Goal: Navigation & Orientation: Find specific page/section

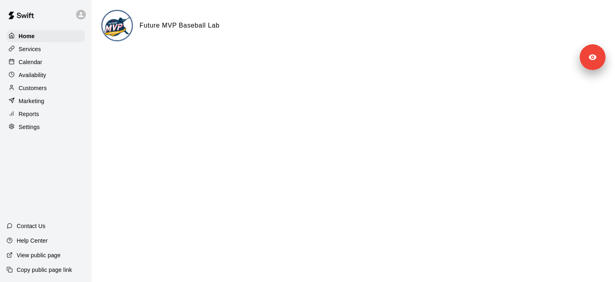
click at [38, 50] on p "Services" at bounding box center [30, 49] width 22 height 8
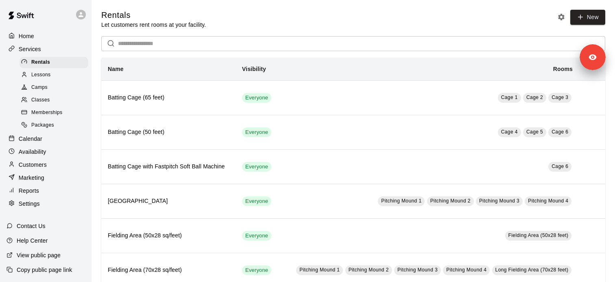
click at [49, 170] on div "Customers" at bounding box center [46, 165] width 78 height 12
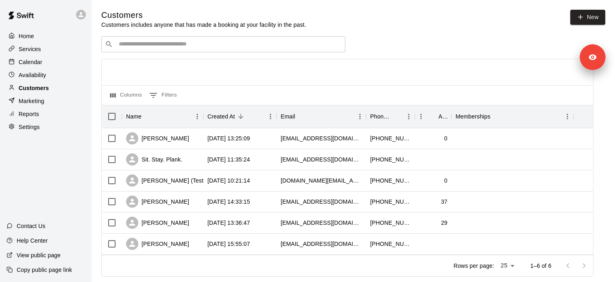
scroll to position [17, 0]
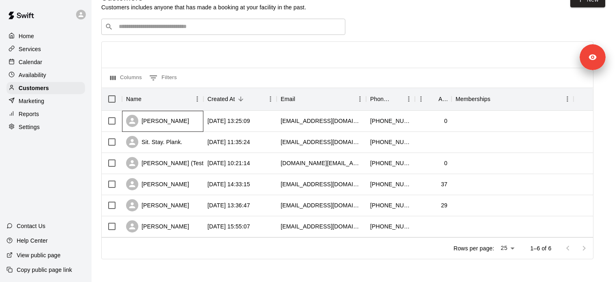
click at [172, 123] on div "[PERSON_NAME]" at bounding box center [162, 121] width 81 height 21
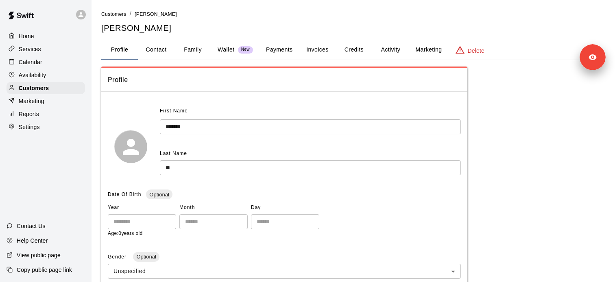
click at [371, 47] on button "Credits" at bounding box center [353, 50] width 37 height 20
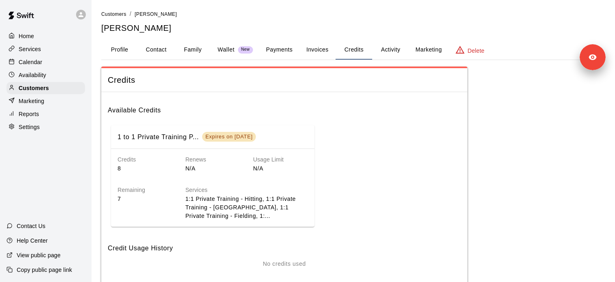
scroll to position [36, 0]
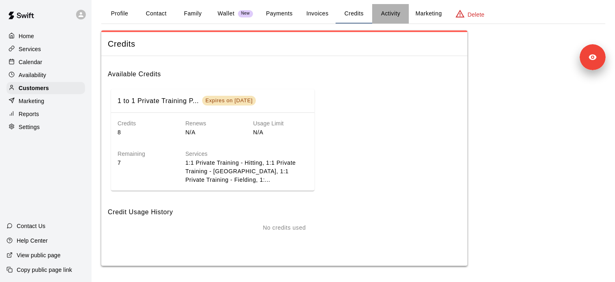
click at [385, 6] on button "Activity" at bounding box center [390, 14] width 37 height 20
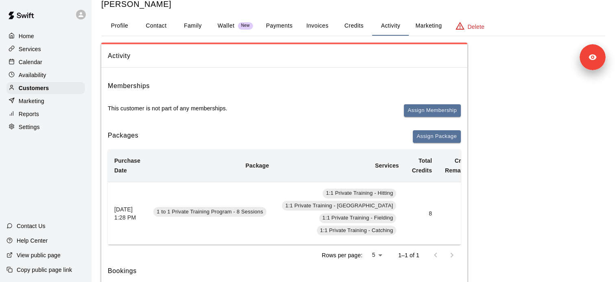
scroll to position [0, 0]
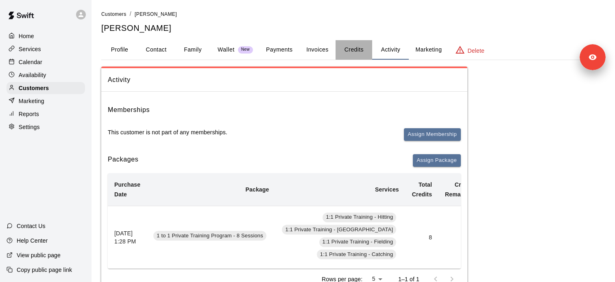
click at [364, 52] on button "Credits" at bounding box center [353, 50] width 37 height 20
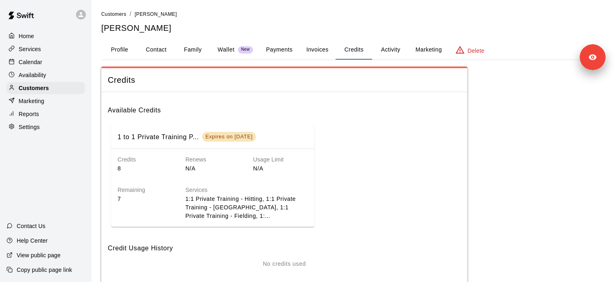
scroll to position [36, 0]
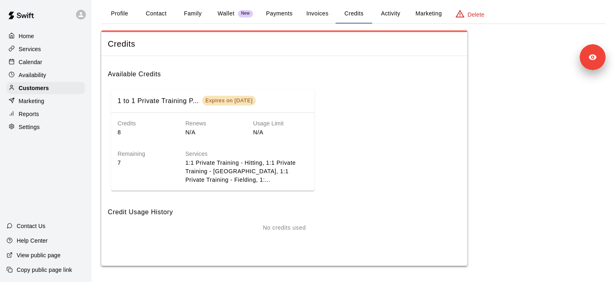
click at [388, 20] on button "Activity" at bounding box center [390, 14] width 37 height 20
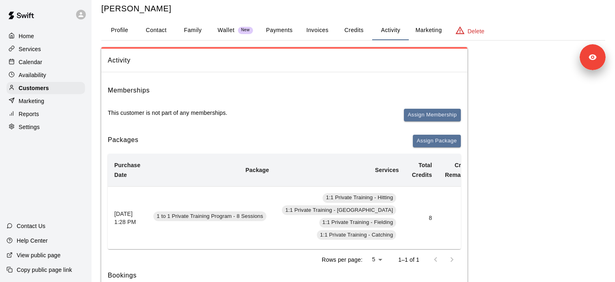
scroll to position [16, 0]
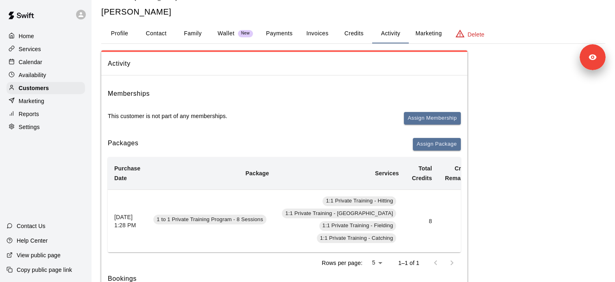
click at [383, 38] on button "Activity" at bounding box center [390, 34] width 37 height 20
click at [43, 87] on p "Customers" at bounding box center [34, 88] width 30 height 8
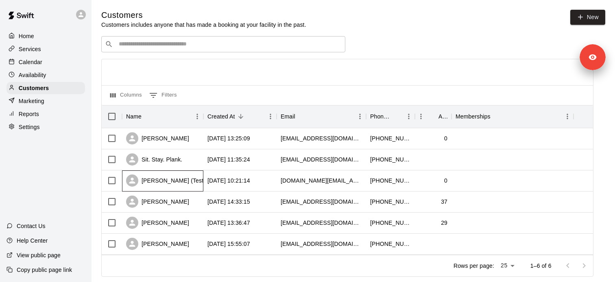
click at [170, 184] on div "[PERSON_NAME] (Test) [PERSON_NAME]" at bounding box center [190, 181] width 128 height 12
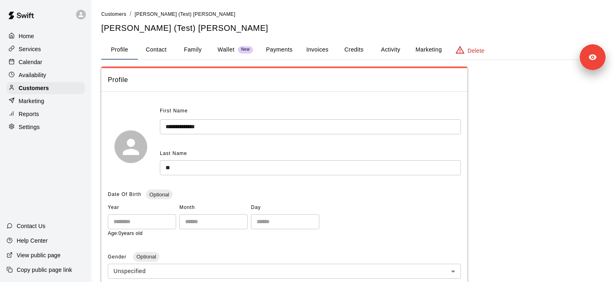
click at [396, 50] on button "Activity" at bounding box center [390, 50] width 37 height 20
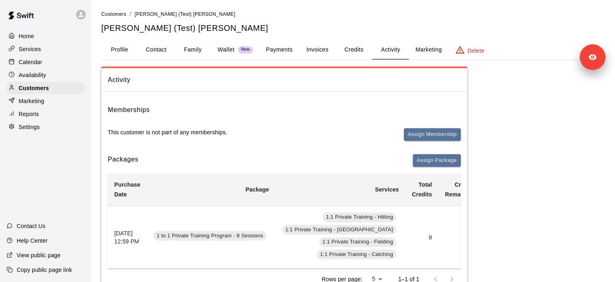
click at [345, 53] on button "Credits" at bounding box center [353, 50] width 37 height 20
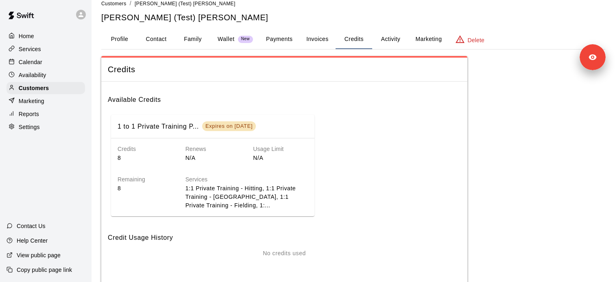
scroll to position [9, 0]
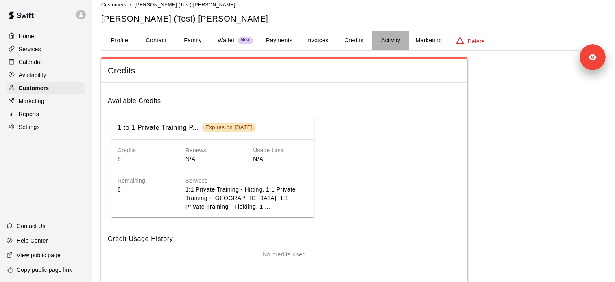
click at [386, 41] on button "Activity" at bounding box center [390, 41] width 37 height 20
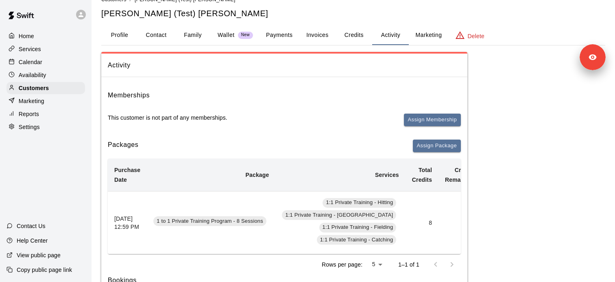
scroll to position [8, 0]
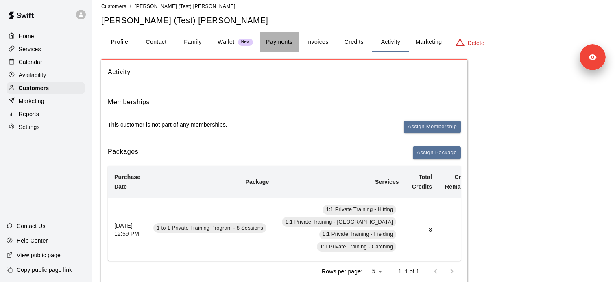
click at [274, 42] on button "Payments" at bounding box center [278, 43] width 39 height 20
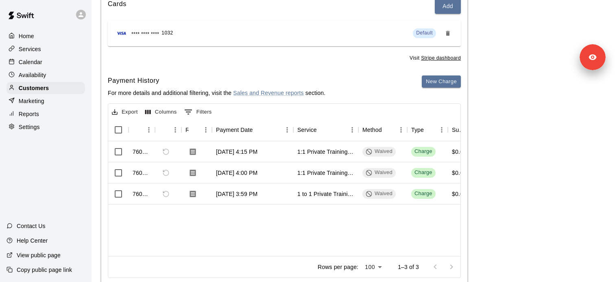
scroll to position [128, 0]
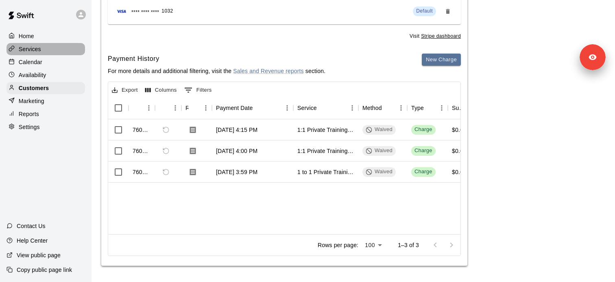
click at [39, 50] on p "Services" at bounding box center [30, 49] width 22 height 8
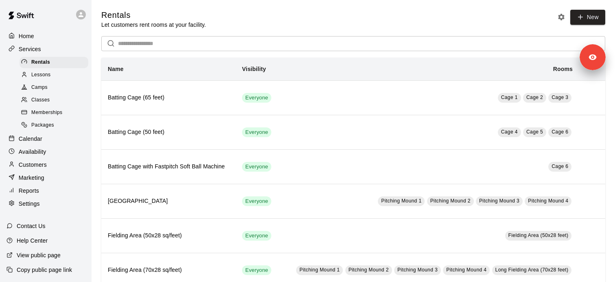
click at [41, 140] on p "Calendar" at bounding box center [31, 139] width 24 height 8
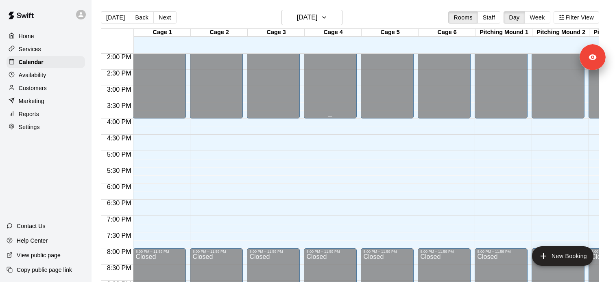
scroll to position [448, 0]
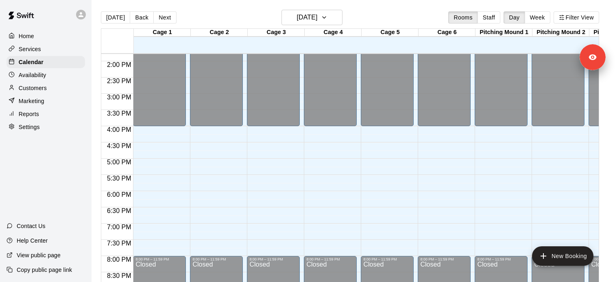
click at [41, 86] on p "Customers" at bounding box center [33, 88] width 28 height 8
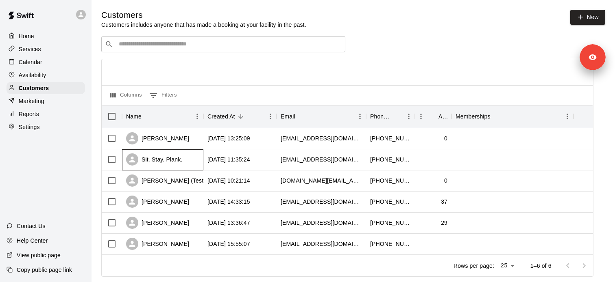
click at [164, 164] on div "Sit. Stay. Plank." at bounding box center [154, 160] width 56 height 12
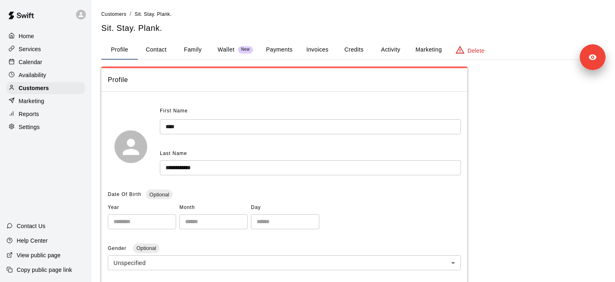
click at [397, 46] on button "Activity" at bounding box center [390, 50] width 37 height 20
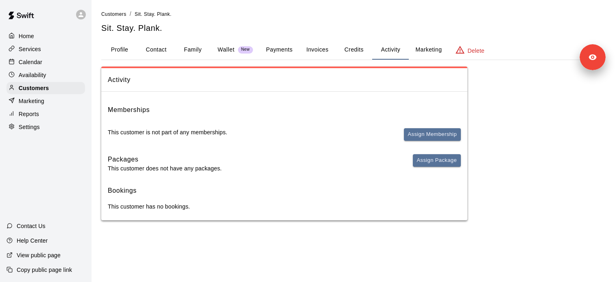
click at [354, 55] on button "Credits" at bounding box center [353, 50] width 37 height 20
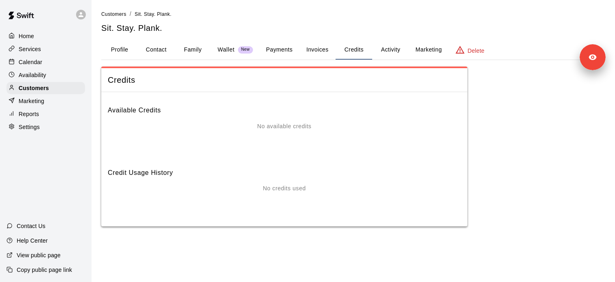
click at [390, 52] on button "Activity" at bounding box center [390, 50] width 37 height 20
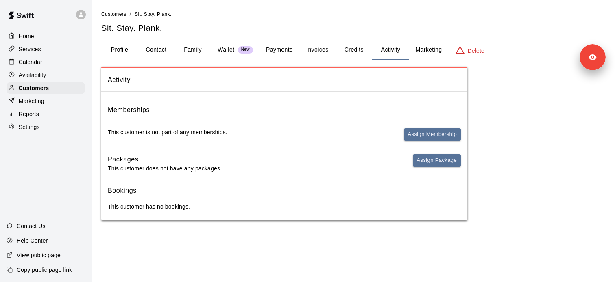
click at [310, 51] on button "Invoices" at bounding box center [317, 50] width 37 height 20
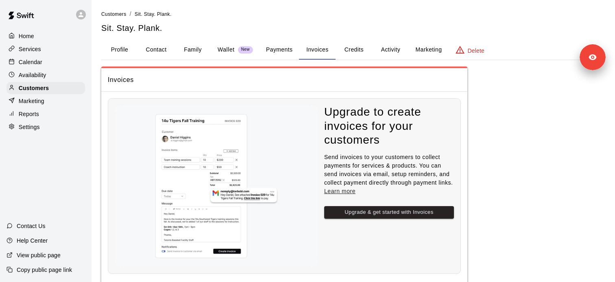
click at [285, 50] on button "Payments" at bounding box center [278, 50] width 39 height 20
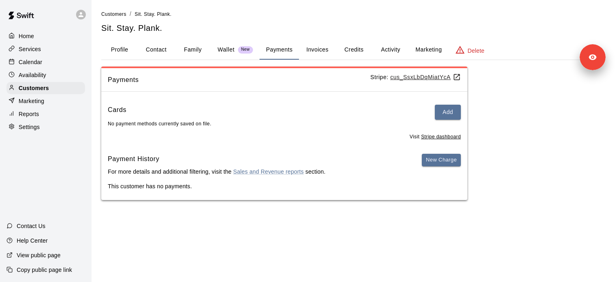
click at [247, 55] on button "Wallet New" at bounding box center [235, 50] width 48 height 20
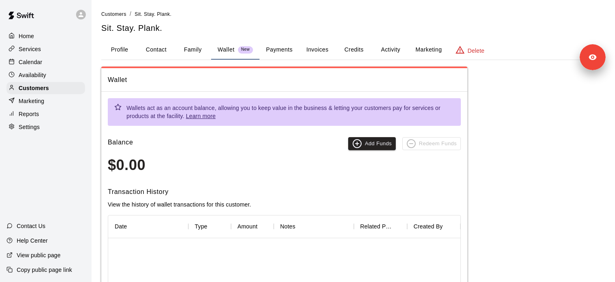
click at [194, 54] on button "Family" at bounding box center [192, 50] width 37 height 20
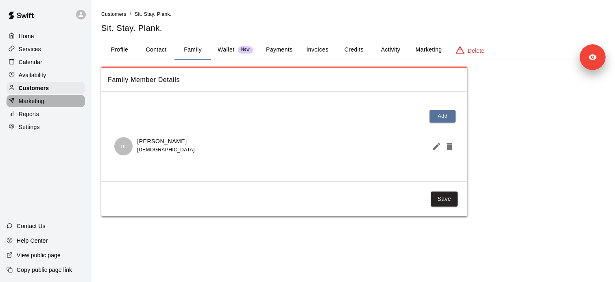
click at [38, 102] on p "Marketing" at bounding box center [32, 101] width 26 height 8
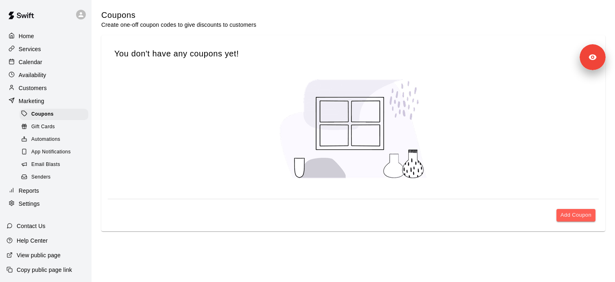
click at [41, 193] on div "Reports" at bounding box center [46, 191] width 78 height 12
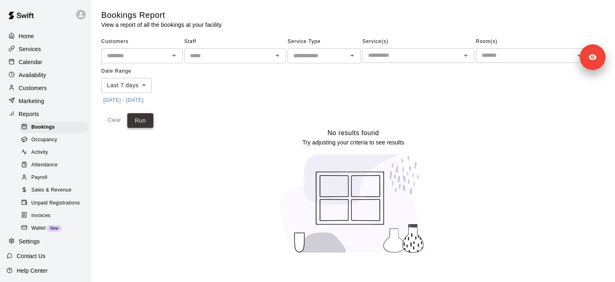
click at [152, 113] on button "Run" at bounding box center [140, 120] width 26 height 15
click at [142, 81] on body "Home Services Calendar Availability Customers Marketing Reports Bookings Occupa…" at bounding box center [307, 132] width 615 height 264
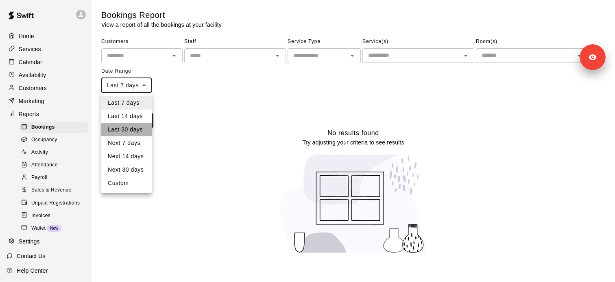
click at [142, 124] on li "Last 30 days" at bounding box center [126, 129] width 50 height 13
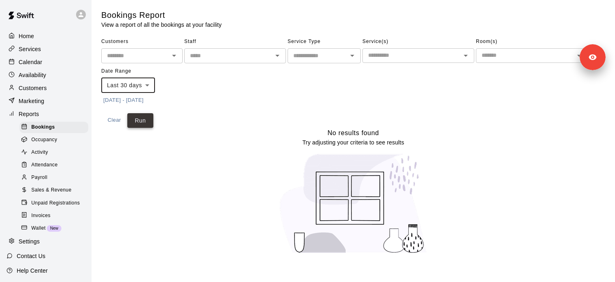
click at [148, 119] on button "Run" at bounding box center [140, 120] width 26 height 15
click at [141, 87] on body "Home Services Calendar Availability Customers Marketing Reports Bookings Occupa…" at bounding box center [307, 132] width 615 height 264
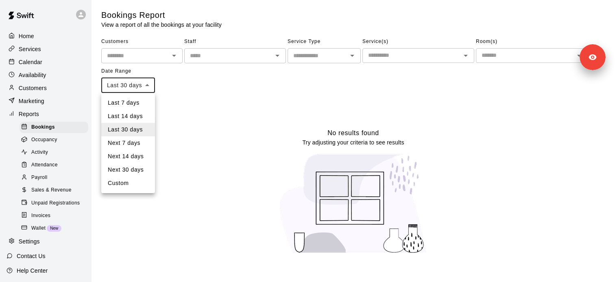
click at [140, 167] on li "Next 30 days" at bounding box center [128, 169] width 54 height 13
type input "*********"
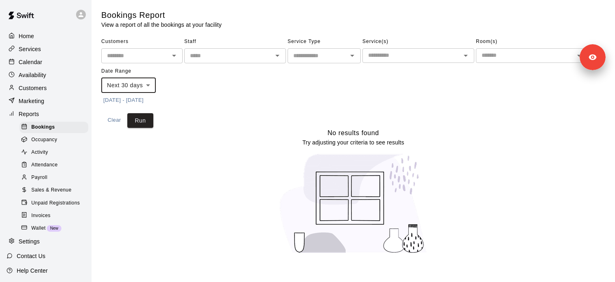
click at [141, 106] on button "[DATE] - [DATE]" at bounding box center [123, 100] width 44 height 13
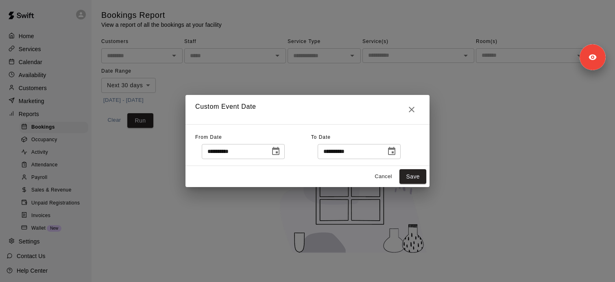
click at [141, 124] on div "**********" at bounding box center [307, 141] width 615 height 282
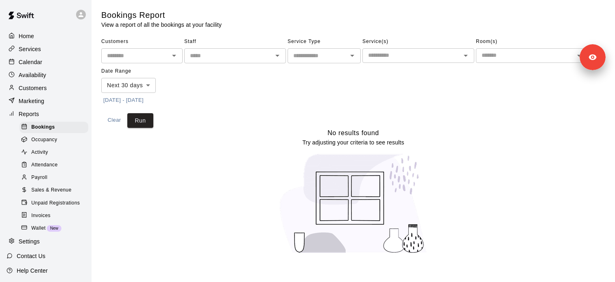
click at [141, 124] on div "**********" at bounding box center [307, 141] width 615 height 282
click at [141, 124] on button "Run" at bounding box center [140, 120] width 26 height 15
click at [38, 52] on p "Services" at bounding box center [30, 49] width 22 height 8
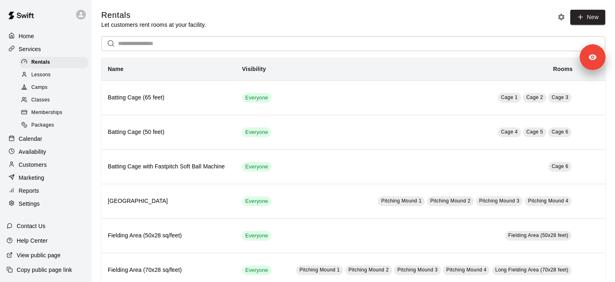
scroll to position [6, 0]
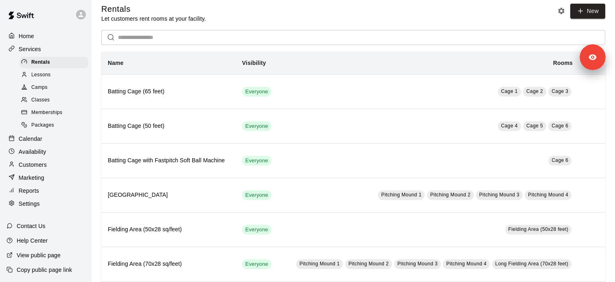
click at [54, 76] on div "Lessons" at bounding box center [54, 75] width 69 height 11
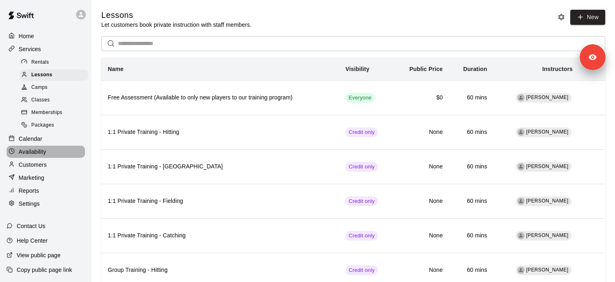
click at [43, 151] on p "Availability" at bounding box center [33, 152] width 28 height 8
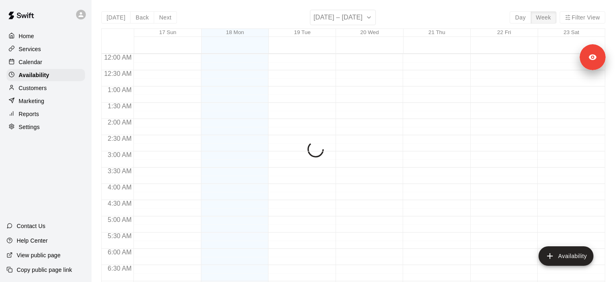
scroll to position [303, 0]
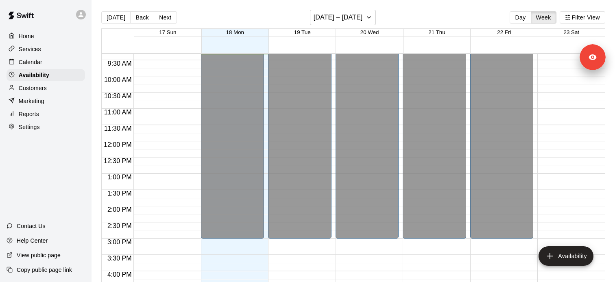
click at [42, 60] on div "Calendar" at bounding box center [46, 62] width 78 height 12
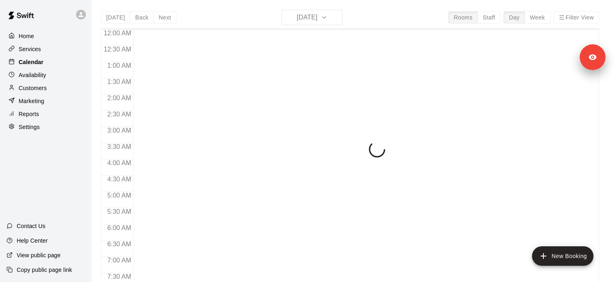
scroll to position [303, 0]
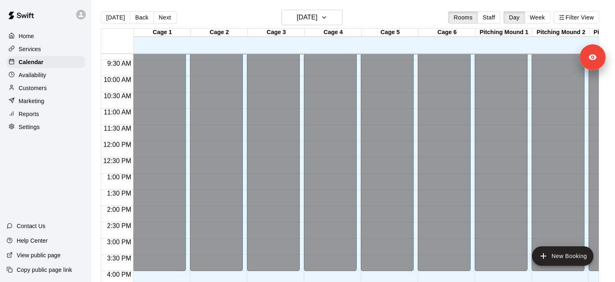
click at [43, 84] on p "Customers" at bounding box center [33, 88] width 28 height 8
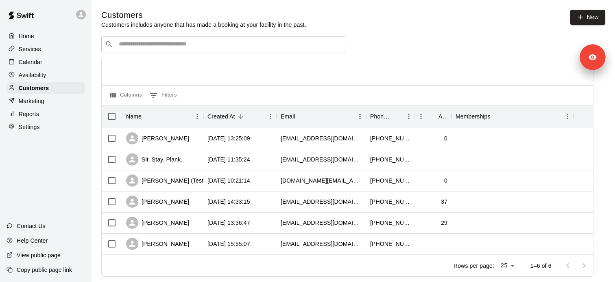
scroll to position [17, 0]
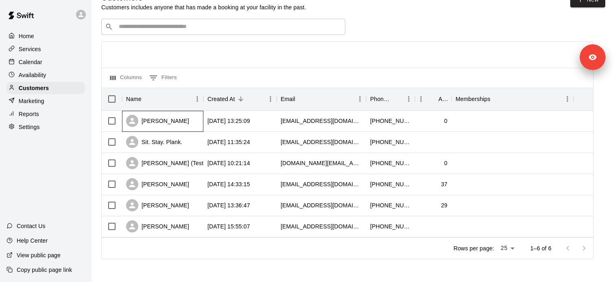
click at [170, 120] on div "[PERSON_NAME]" at bounding box center [157, 121] width 63 height 12
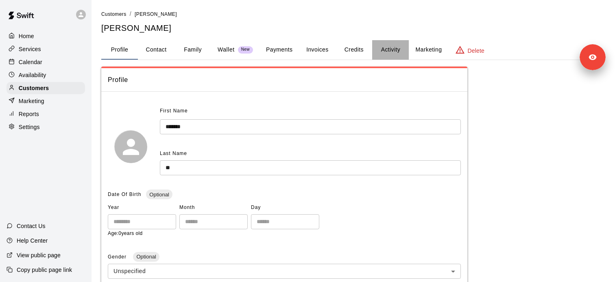
click at [389, 47] on button "Activity" at bounding box center [390, 50] width 37 height 20
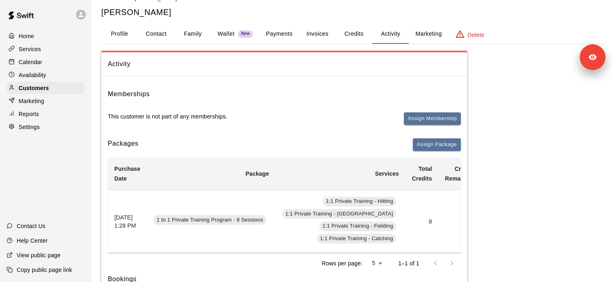
scroll to position [12, 0]
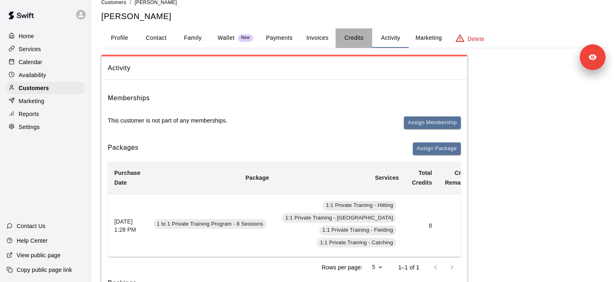
click at [352, 33] on button "Credits" at bounding box center [353, 38] width 37 height 20
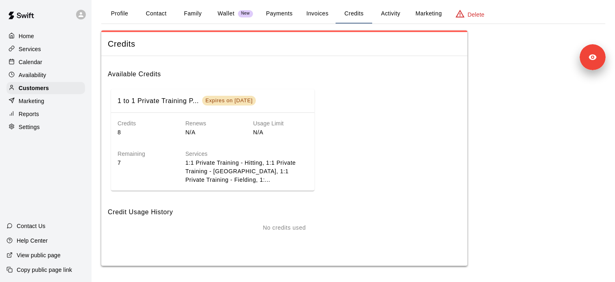
scroll to position [0, 0]
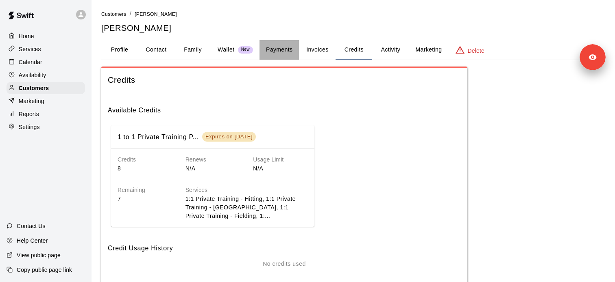
click at [288, 53] on button "Payments" at bounding box center [278, 50] width 39 height 20
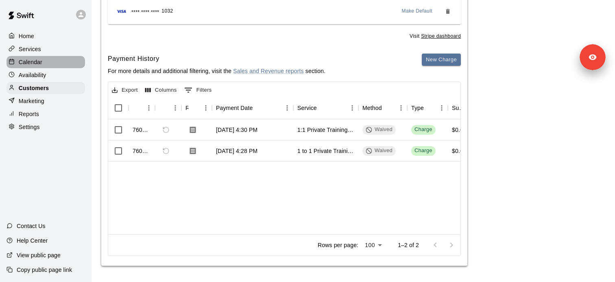
click at [44, 65] on div "Calendar" at bounding box center [46, 62] width 78 height 12
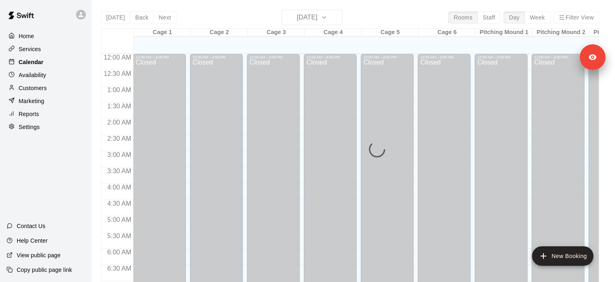
scroll to position [303, 0]
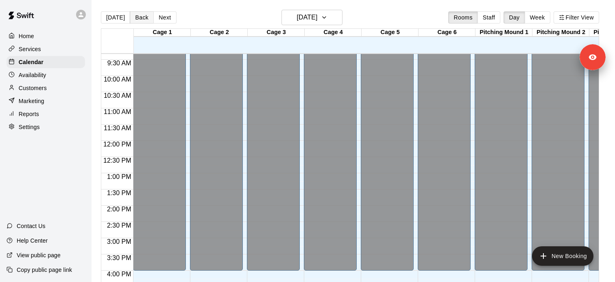
click at [145, 17] on button "Back" at bounding box center [142, 17] width 24 height 12
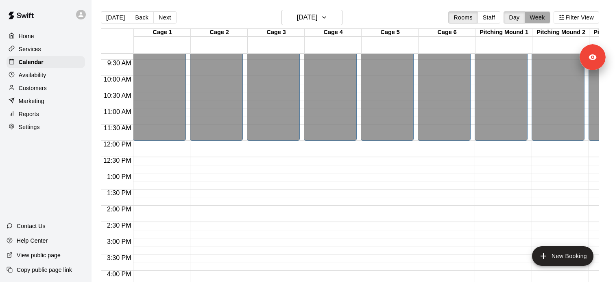
click at [544, 20] on button "Week" at bounding box center [537, 17] width 26 height 12
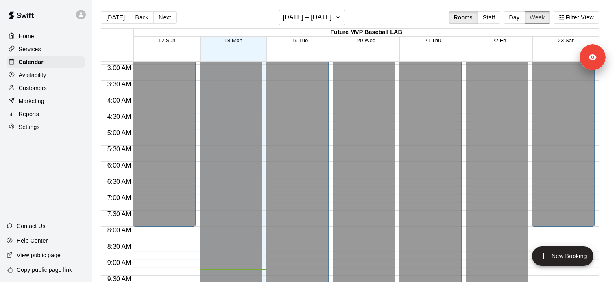
scroll to position [95, 0]
click at [581, 15] on button "Filter View" at bounding box center [576, 17] width 46 height 12
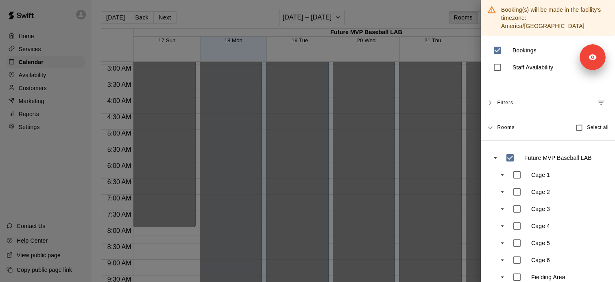
scroll to position [2, 0]
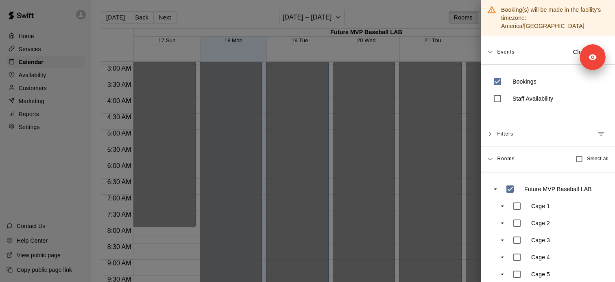
click at [501, 129] on span "Filters" at bounding box center [505, 134] width 16 height 15
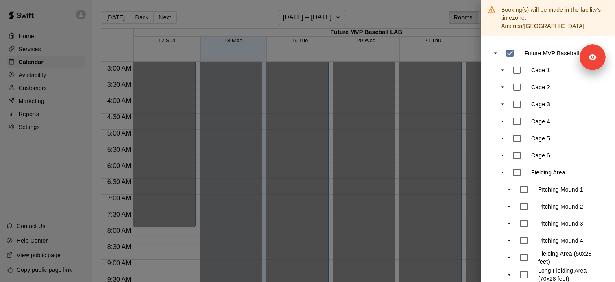
scroll to position [166, 0]
click at [161, 28] on div at bounding box center [307, 141] width 615 height 282
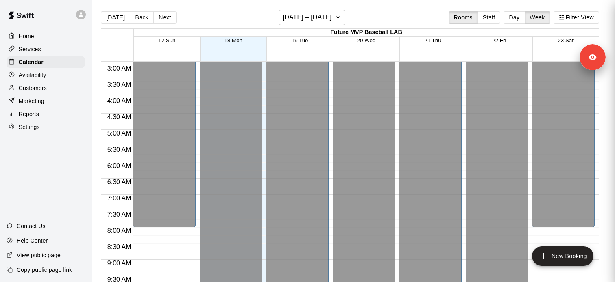
click at [142, 25] on div "[DATE] Back Next [DATE] – [DATE] Rooms Staff Day Week Filter View" at bounding box center [350, 19] width 498 height 19
click at [141, 22] on button "Back" at bounding box center [142, 17] width 24 height 12
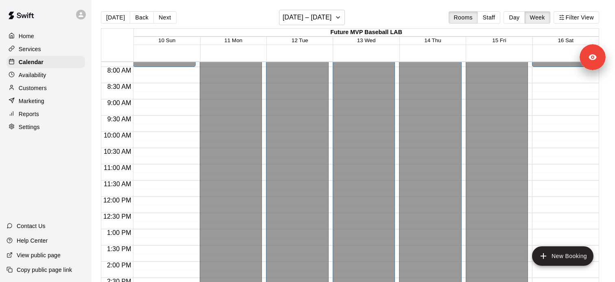
scroll to position [0, 0]
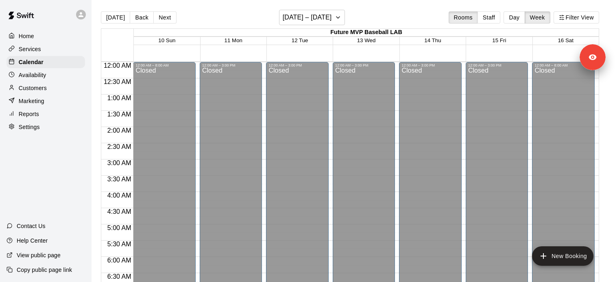
click at [159, 11] on div "[DATE] Back Next [DATE] – [DATE] Rooms Staff Day Week Filter View" at bounding box center [350, 19] width 498 height 19
click at [159, 13] on button "Next" at bounding box center [164, 17] width 23 height 12
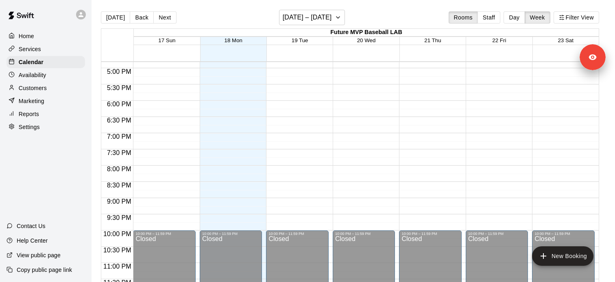
scroll to position [551, 0]
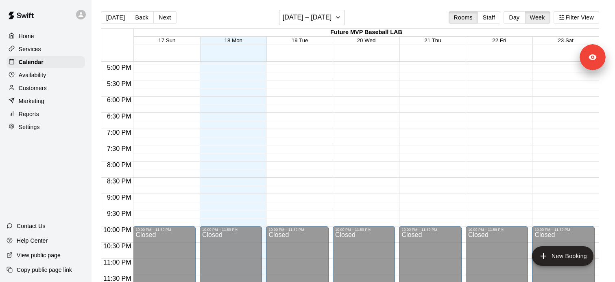
drag, startPoint x: 164, startPoint y: 17, endPoint x: 164, endPoint y: 24, distance: 7.3
click at [164, 17] on button "Next" at bounding box center [164, 17] width 23 height 12
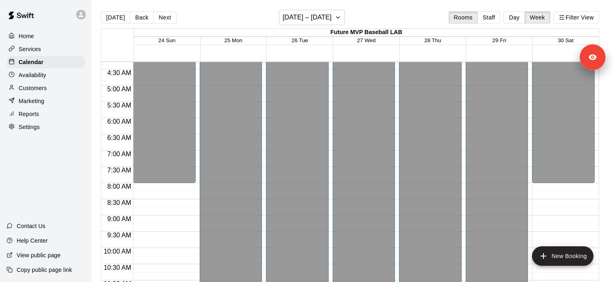
scroll to position [111, 0]
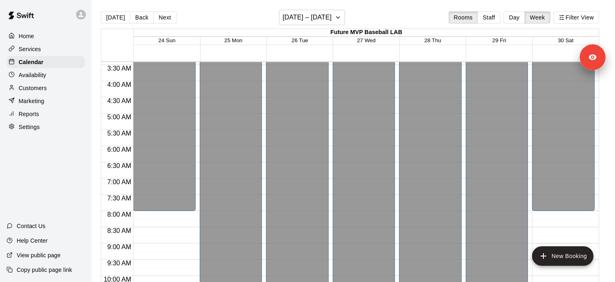
click at [161, 14] on button "Next" at bounding box center [164, 17] width 23 height 12
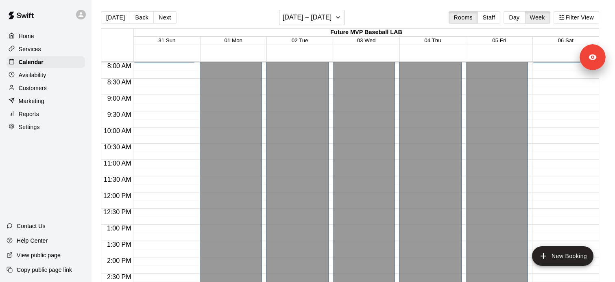
scroll to position [118, 0]
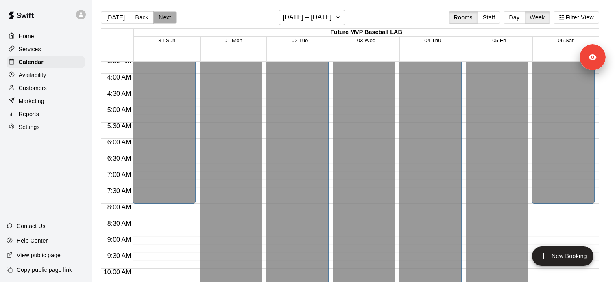
click at [161, 17] on button "Next" at bounding box center [164, 17] width 23 height 12
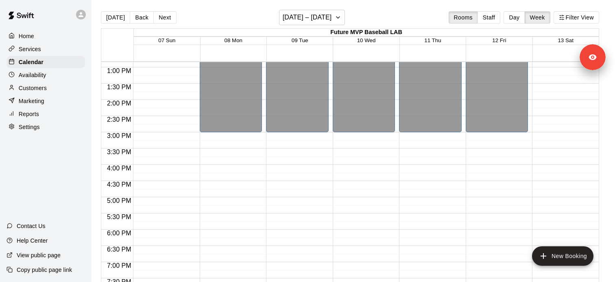
scroll to position [551, 0]
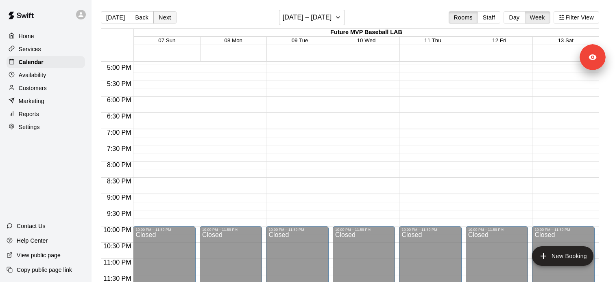
click at [164, 12] on button "Next" at bounding box center [164, 17] width 23 height 12
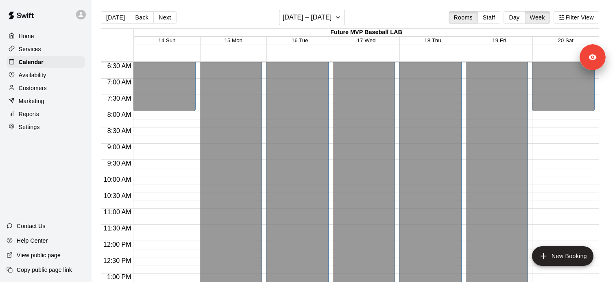
scroll to position [198, 0]
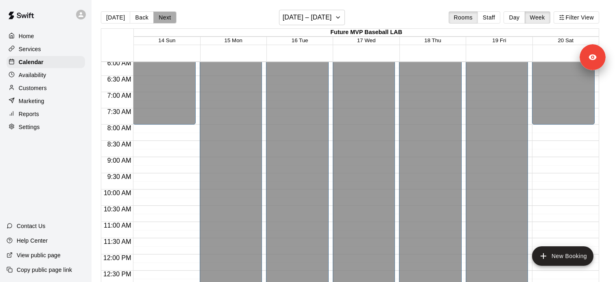
click at [164, 13] on button "Next" at bounding box center [164, 17] width 23 height 12
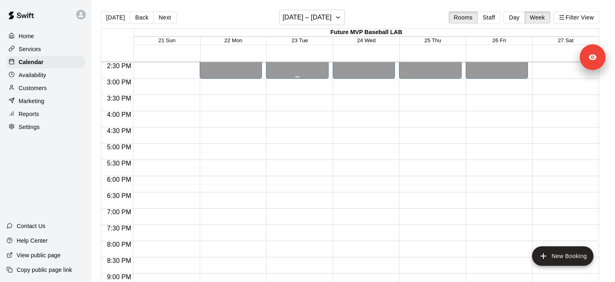
scroll to position [551, 0]
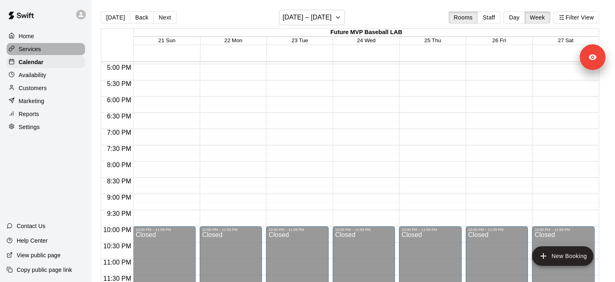
click at [72, 50] on div "Services" at bounding box center [46, 49] width 78 height 12
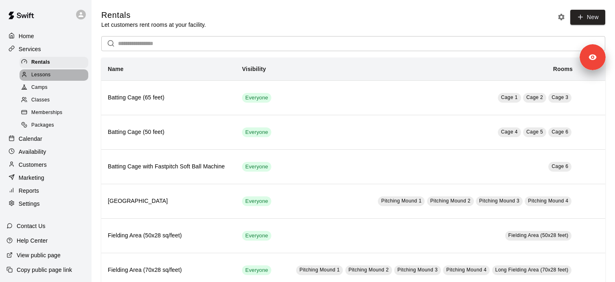
click at [61, 78] on div "Lessons" at bounding box center [54, 75] width 69 height 11
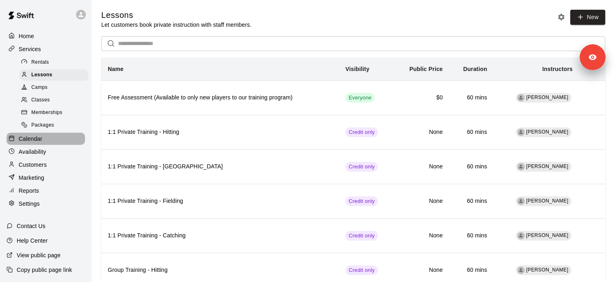
click at [50, 143] on div "Calendar" at bounding box center [46, 139] width 78 height 12
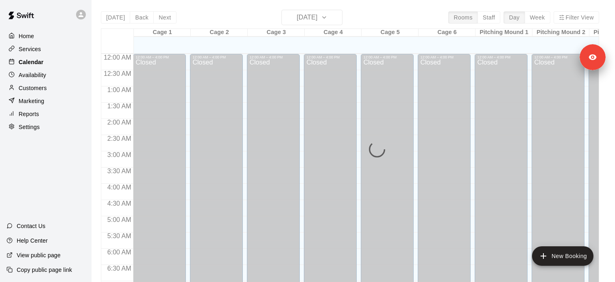
scroll to position [303, 0]
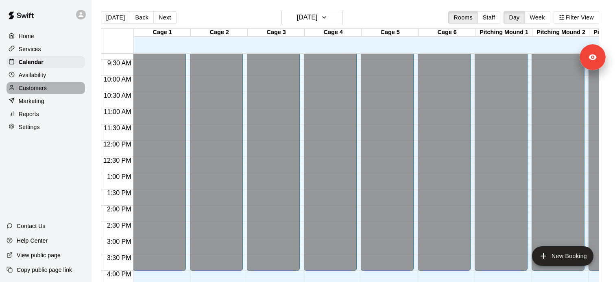
click at [41, 90] on p "Customers" at bounding box center [33, 88] width 28 height 8
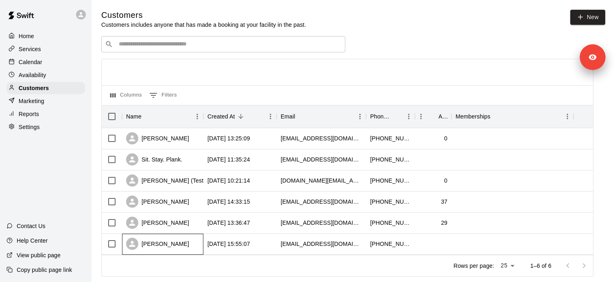
click at [161, 247] on div "[PERSON_NAME]" at bounding box center [157, 244] width 63 height 12
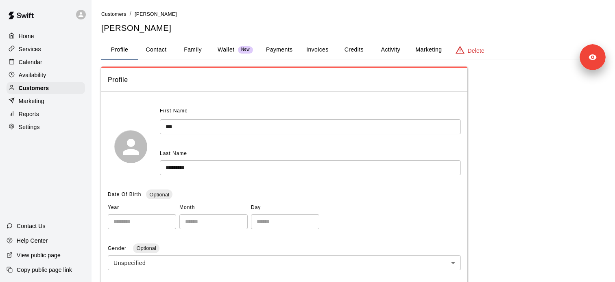
click at [352, 47] on button "Credits" at bounding box center [353, 50] width 37 height 20
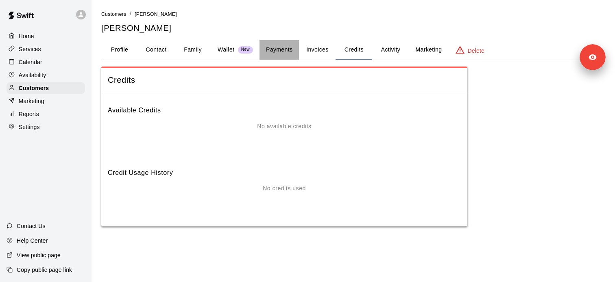
click at [297, 48] on button "Payments" at bounding box center [278, 50] width 39 height 20
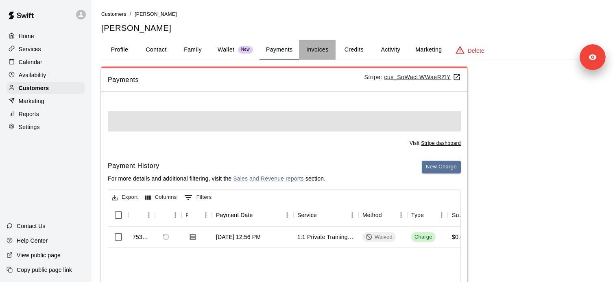
click at [319, 49] on button "Invoices" at bounding box center [317, 50] width 37 height 20
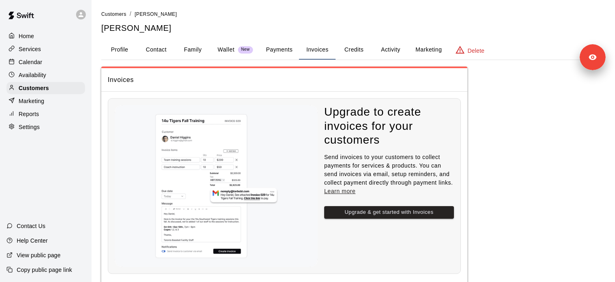
click at [280, 43] on button "Payments" at bounding box center [278, 50] width 39 height 20
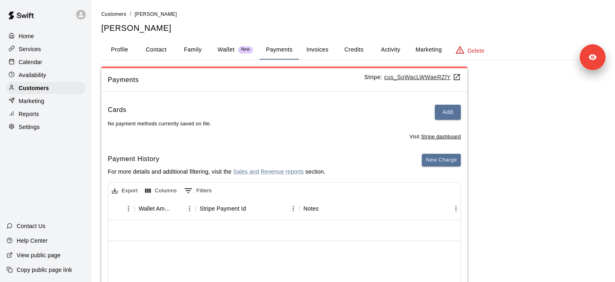
scroll to position [0, 741]
